Goal: Information Seeking & Learning: Learn about a topic

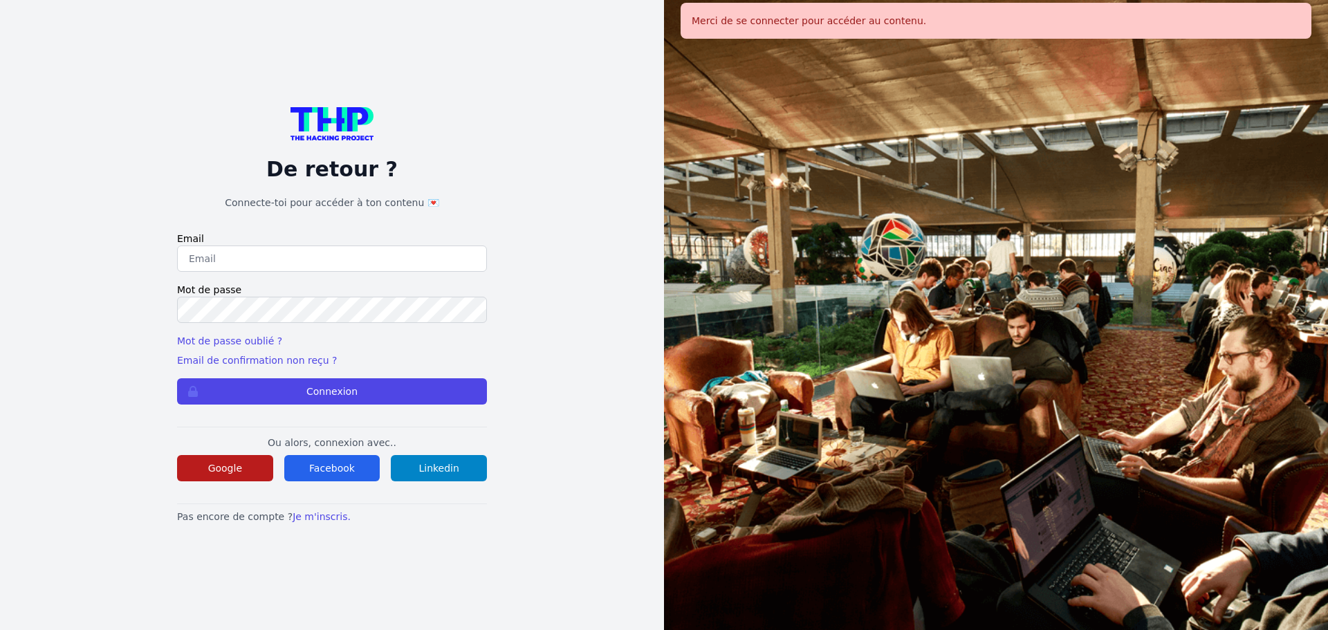
click at [242, 469] on button "Google" at bounding box center [225, 468] width 96 height 26
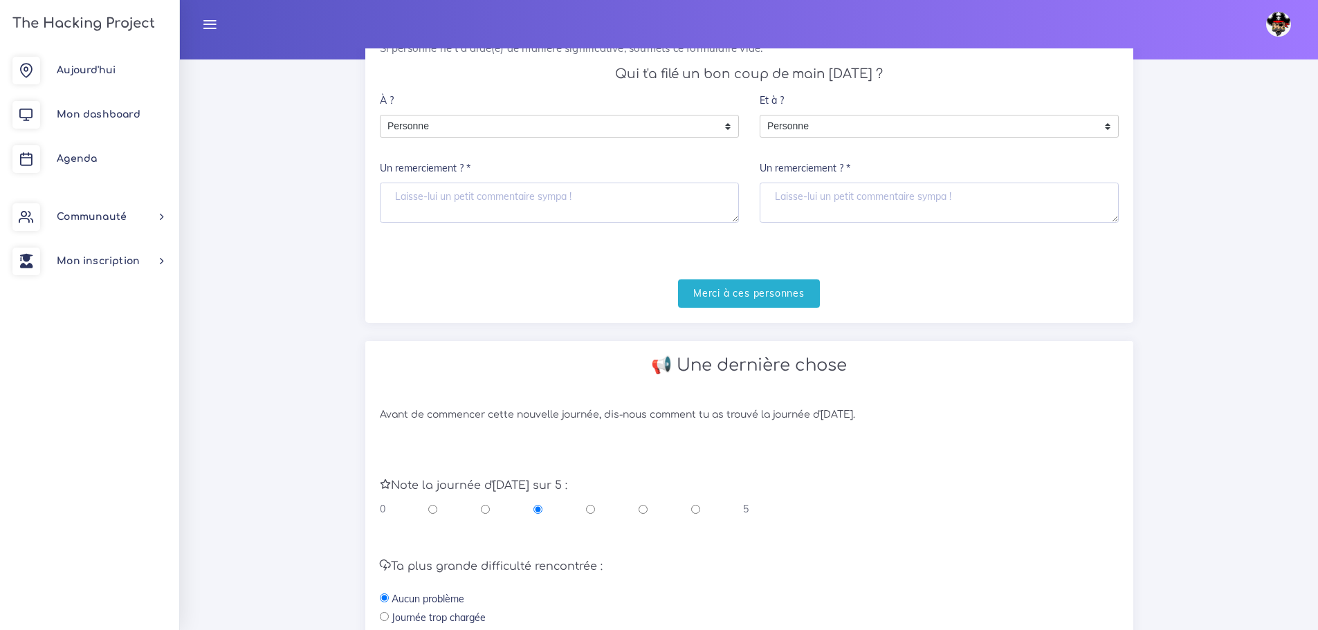
scroll to position [208, 0]
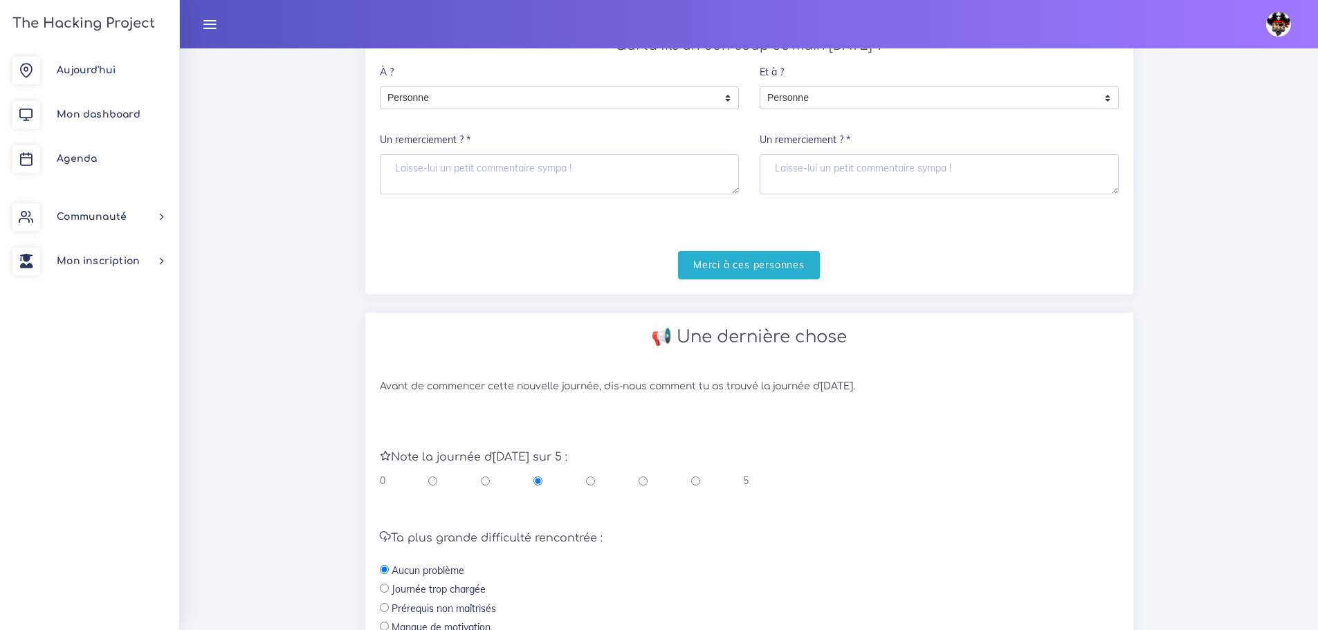
click at [697, 483] on input "radio" at bounding box center [695, 481] width 9 height 14
radio input "true"
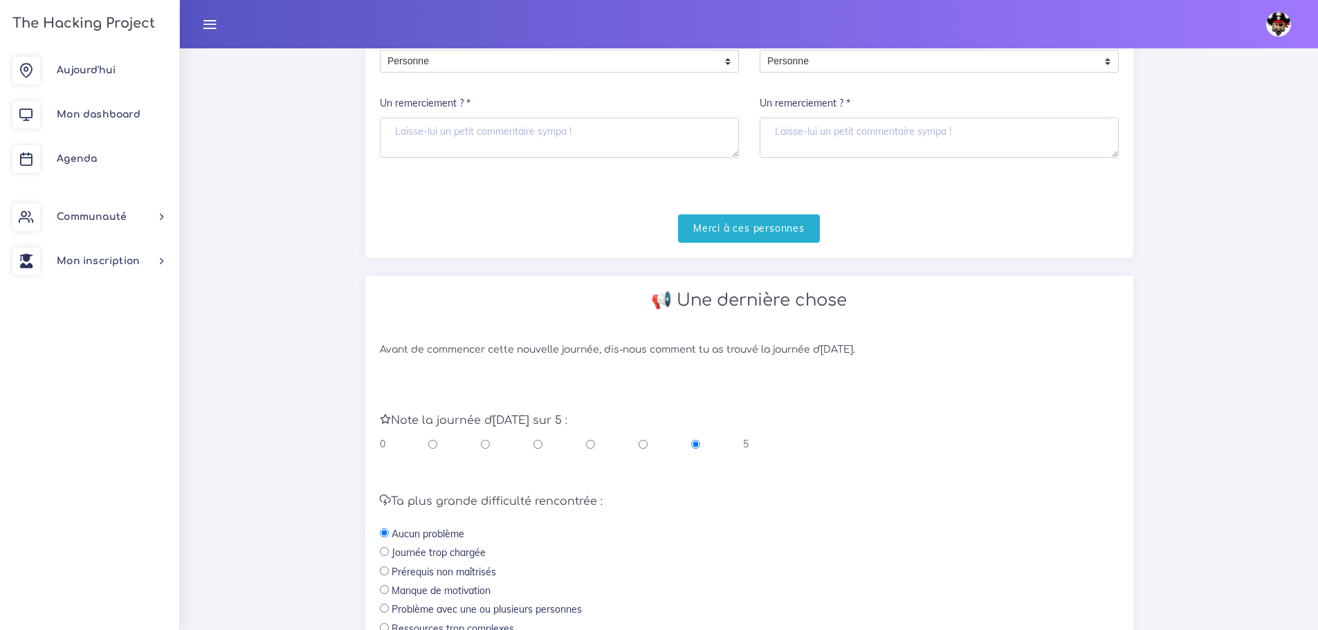
scroll to position [463, 0]
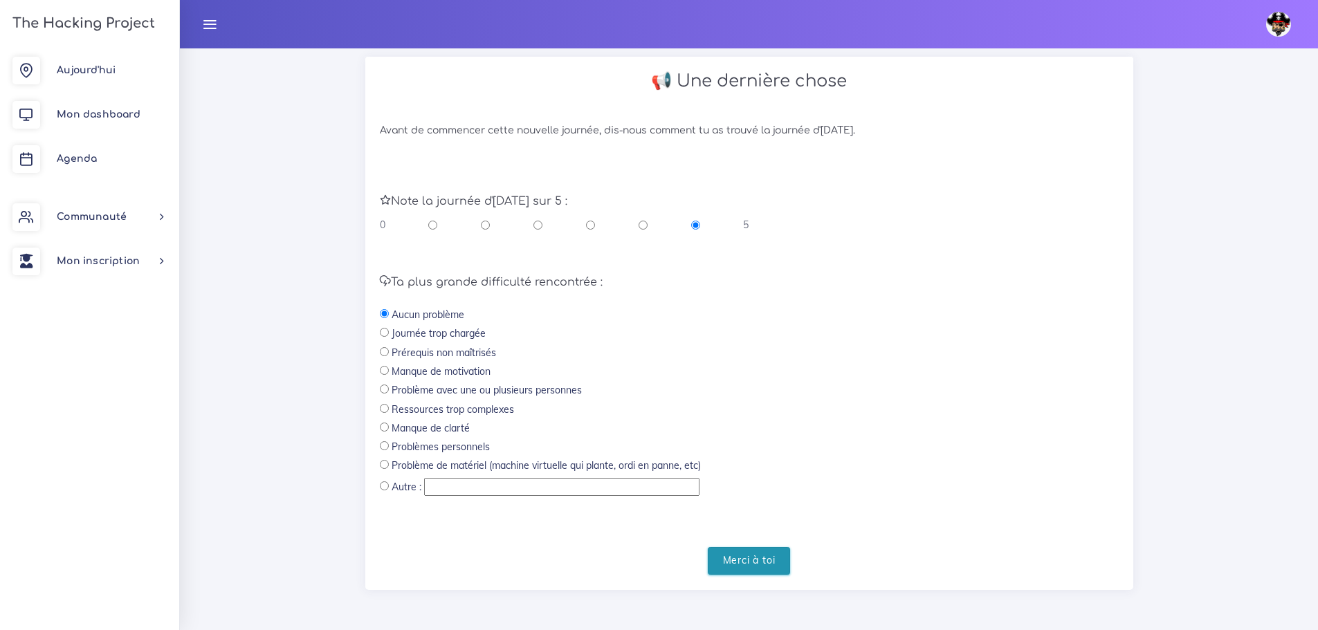
click at [748, 558] on input "Merci à toi" at bounding box center [749, 561] width 83 height 28
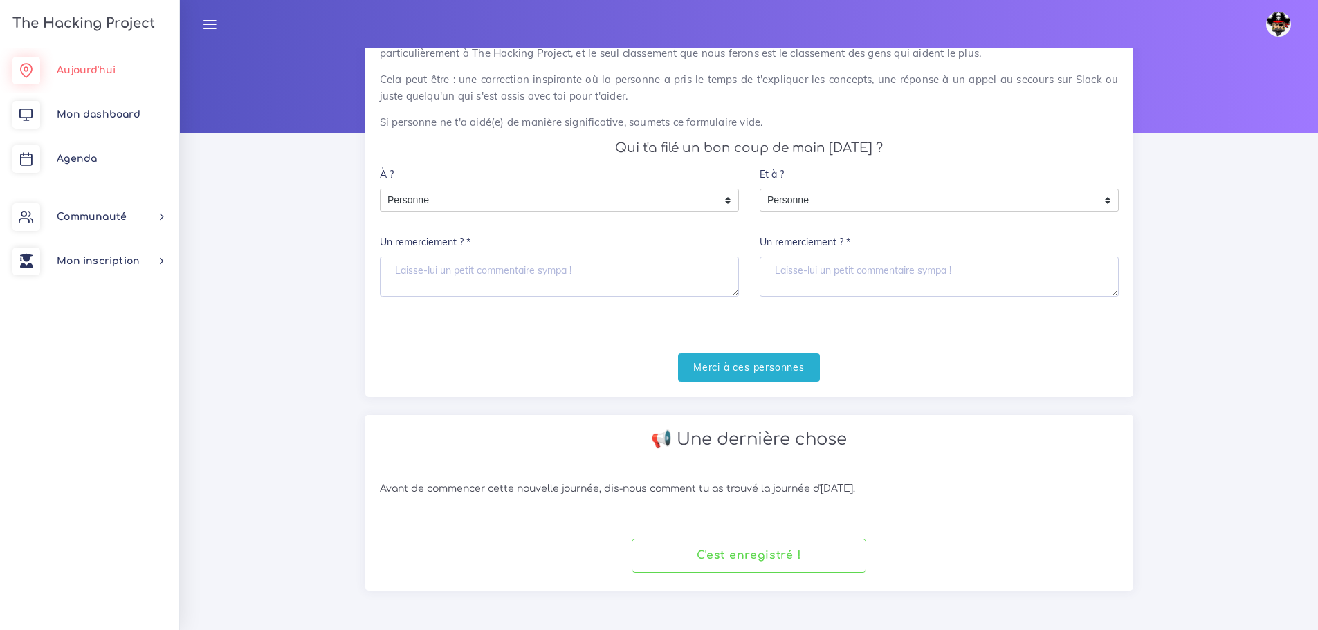
click at [74, 75] on span "Aujourd'hui" at bounding box center [86, 70] width 59 height 10
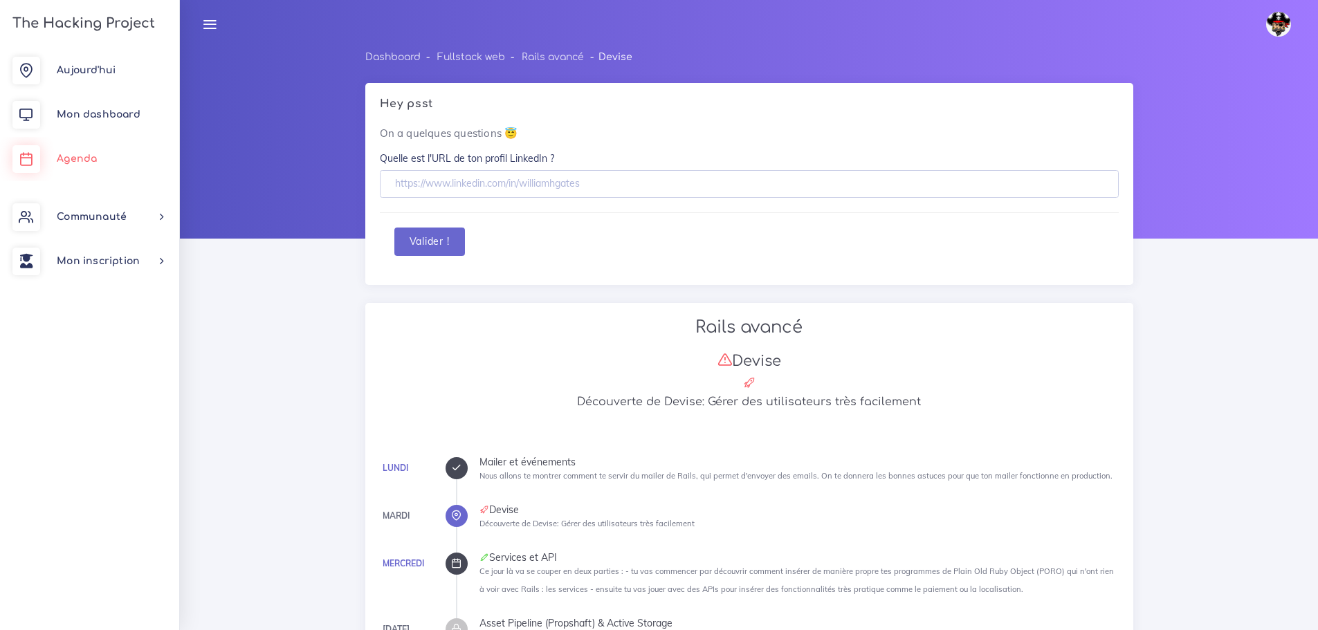
click at [53, 171] on link "Agenda" at bounding box center [89, 159] width 179 height 44
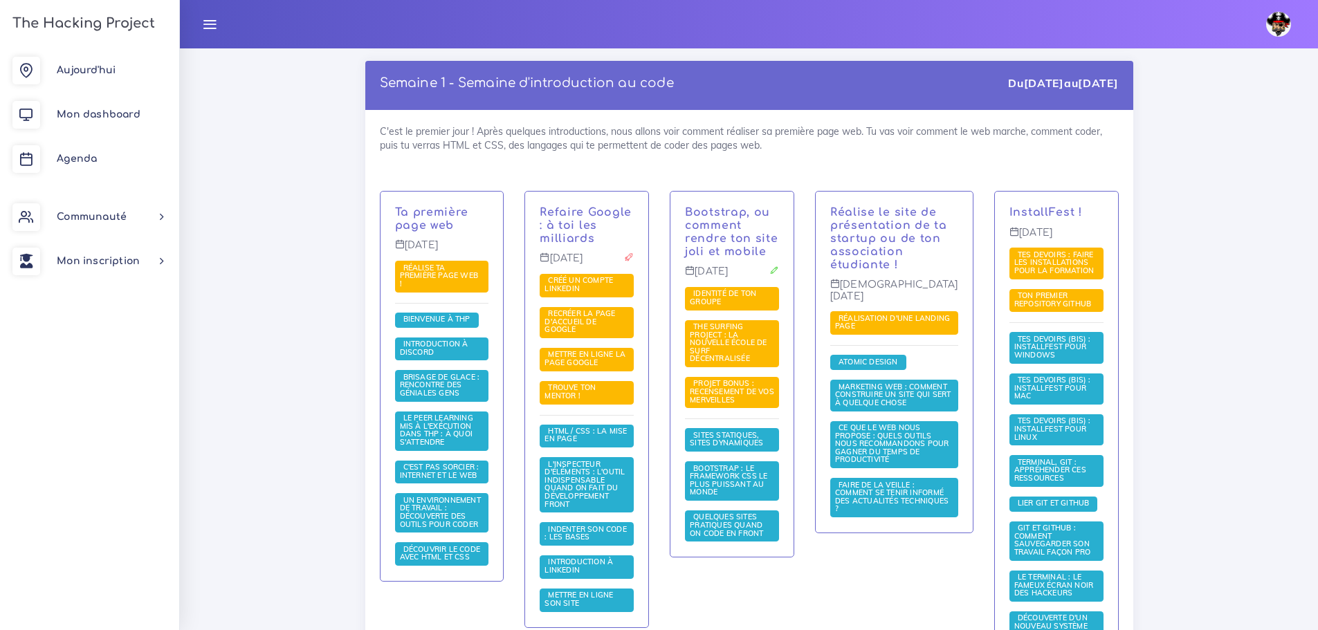
scroll to position [208, 0]
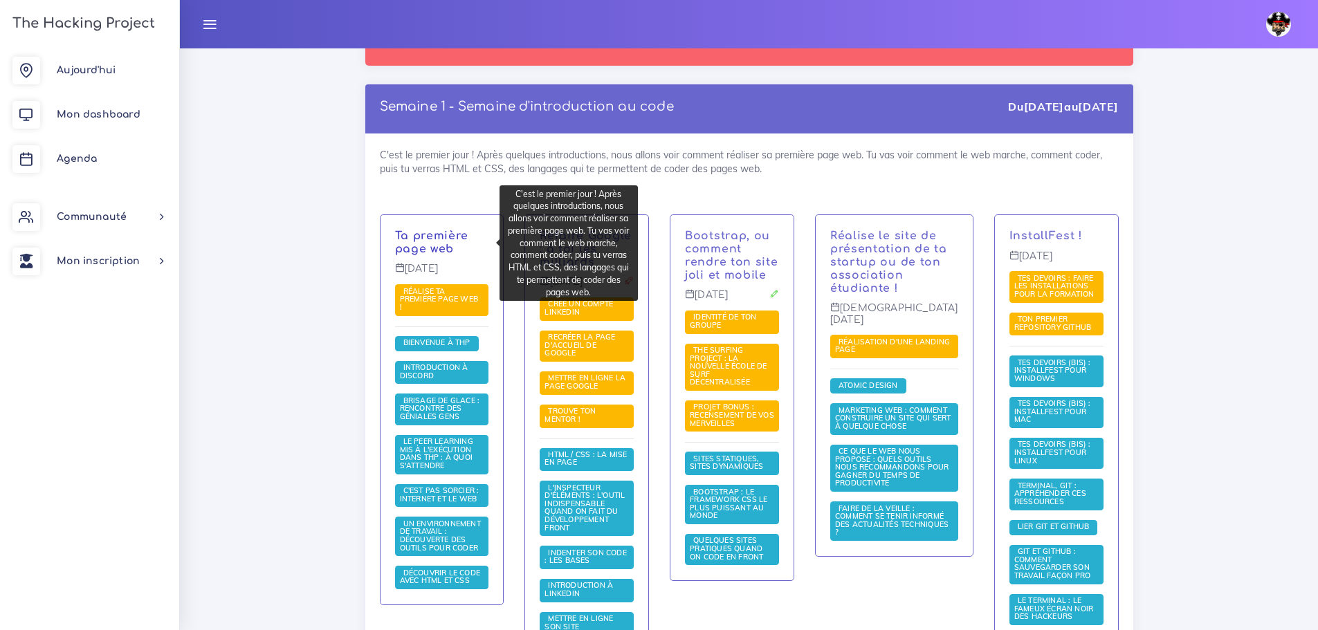
click at [432, 232] on link "Ta première page web" at bounding box center [432, 243] width 74 height 26
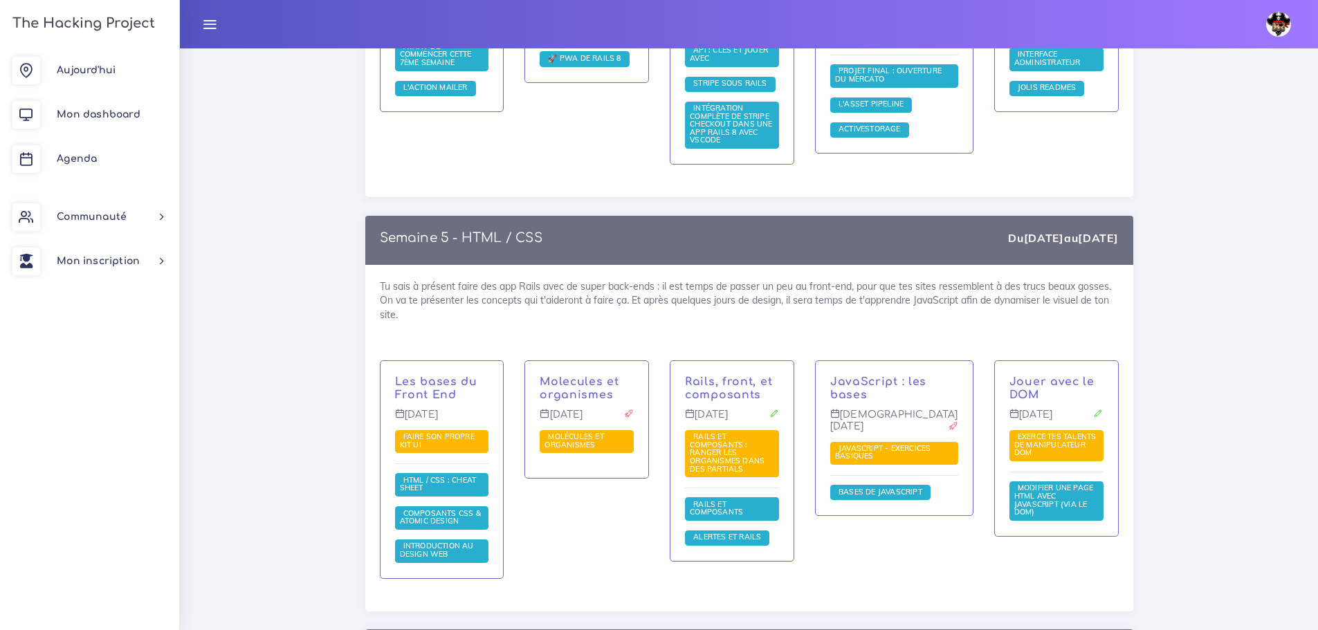
scroll to position [3251, 0]
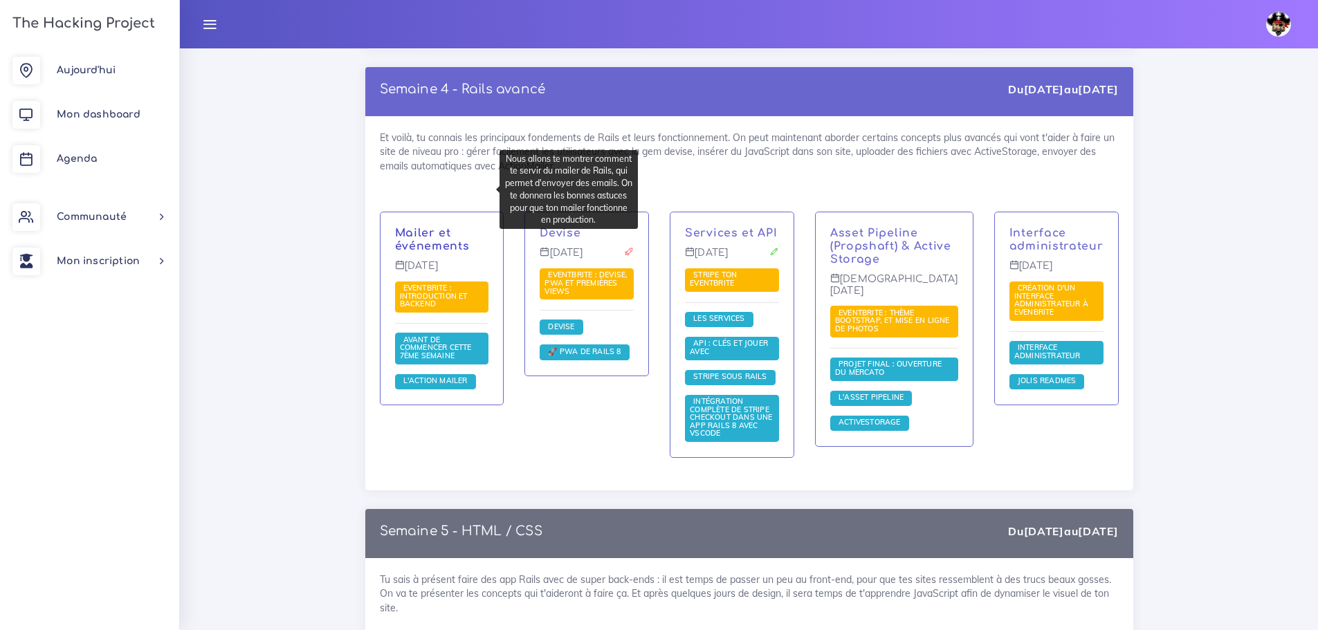
click at [433, 227] on link "Mailer et événements" at bounding box center [432, 240] width 75 height 26
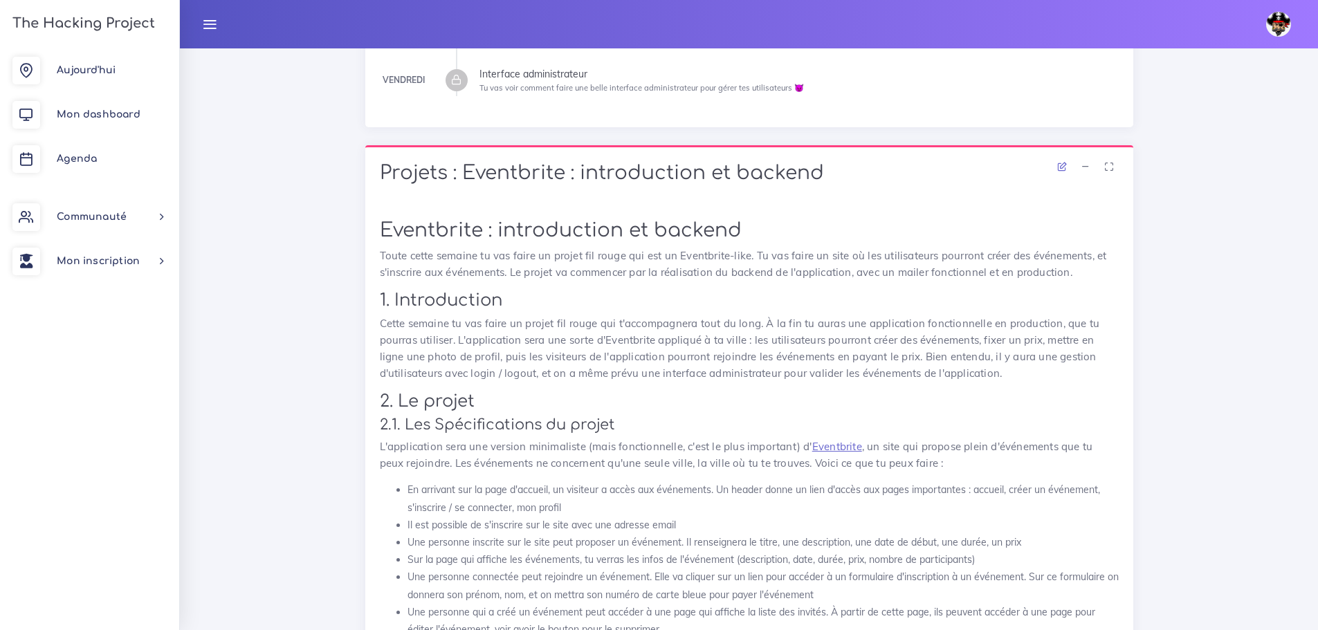
scroll to position [553, 0]
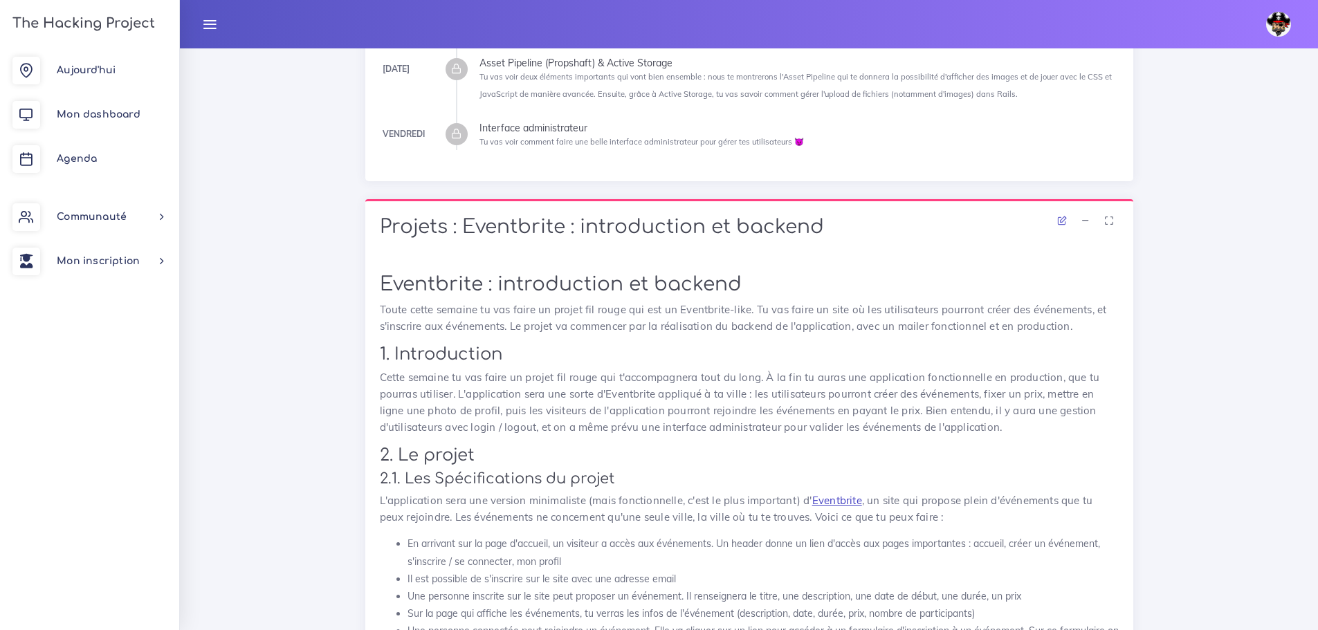
click at [856, 504] on link "Eventbrite" at bounding box center [837, 500] width 50 height 13
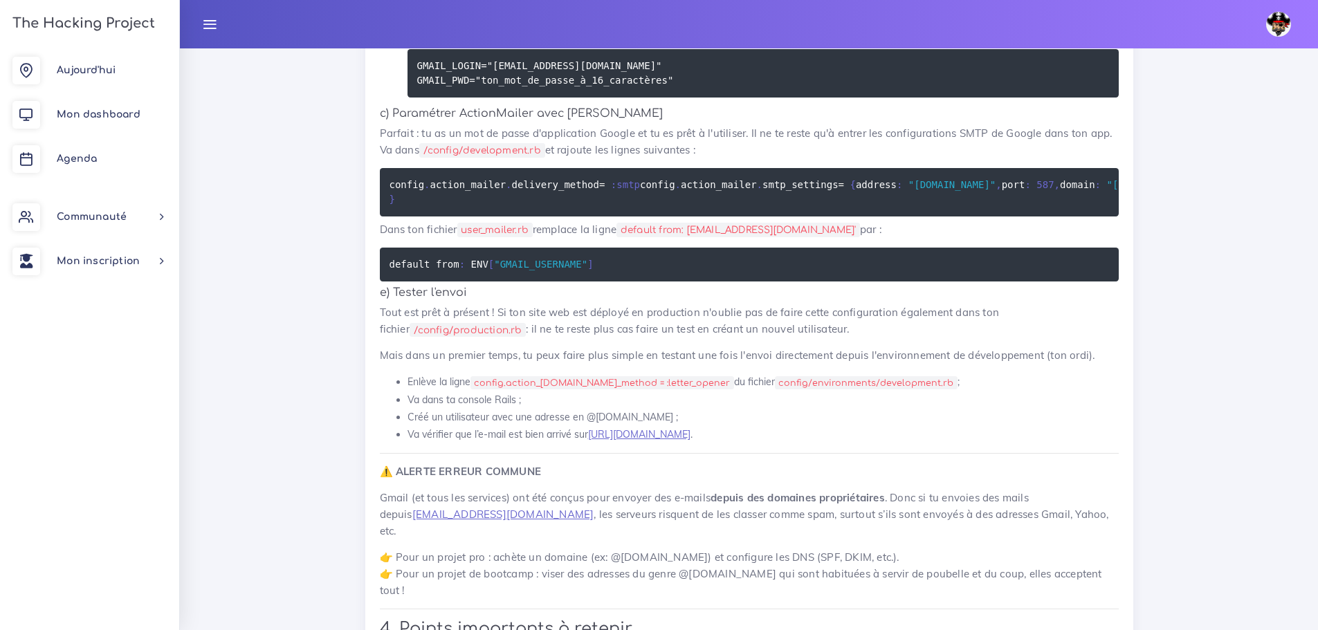
scroll to position [6986, 0]
